Goal: Check status: Check status

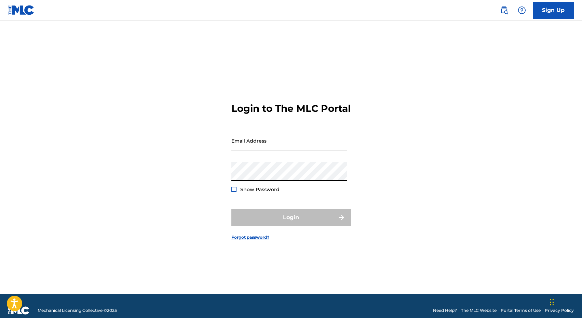
type input "[PERSON_NAME][EMAIL_ADDRESS][DOMAIN_NAME]"
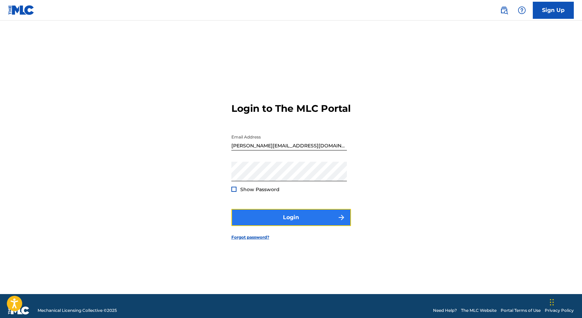
click at [310, 224] on button "Login" at bounding box center [291, 217] width 120 height 17
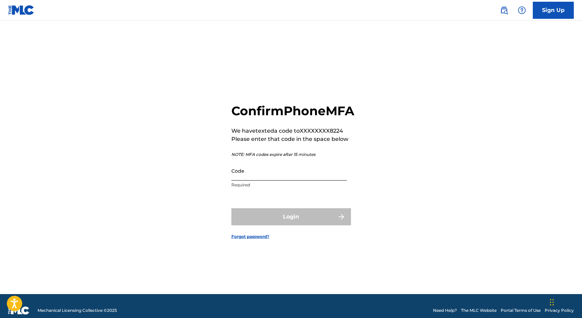
click at [296, 180] on input "Code" at bounding box center [289, 170] width 116 height 19
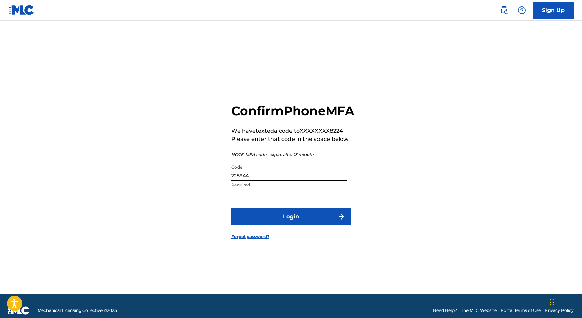
type input "225944"
click at [231, 208] on button "Login" at bounding box center [291, 216] width 120 height 17
